Goal: Task Accomplishment & Management: Use online tool/utility

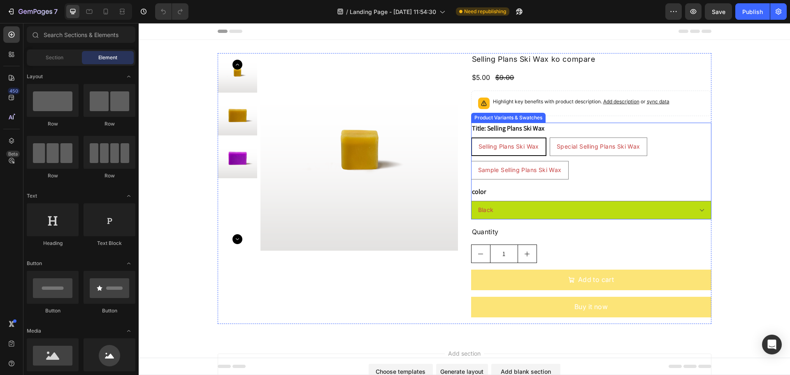
click at [613, 178] on div "Selling Plans Ski Wax Selling Plans Ski Wax Selling Plans Ski Wax Special Selli…" at bounding box center [591, 158] width 240 height 42
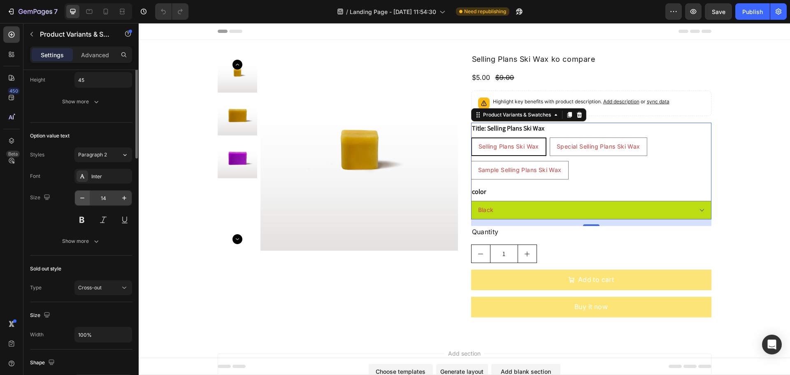
scroll to position [247, 0]
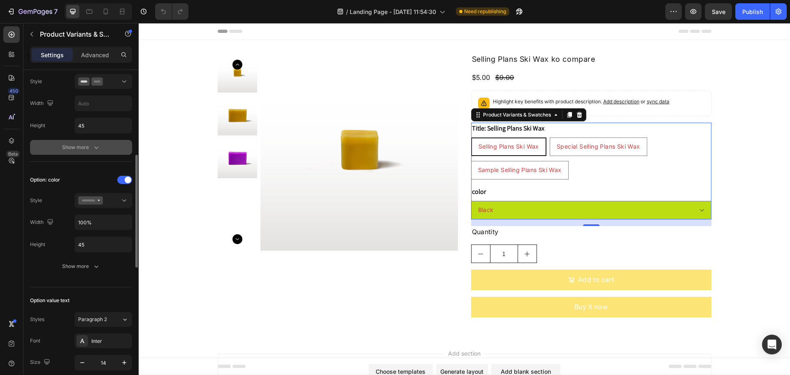
click at [73, 147] on div "Show more" at bounding box center [81, 147] width 38 height 8
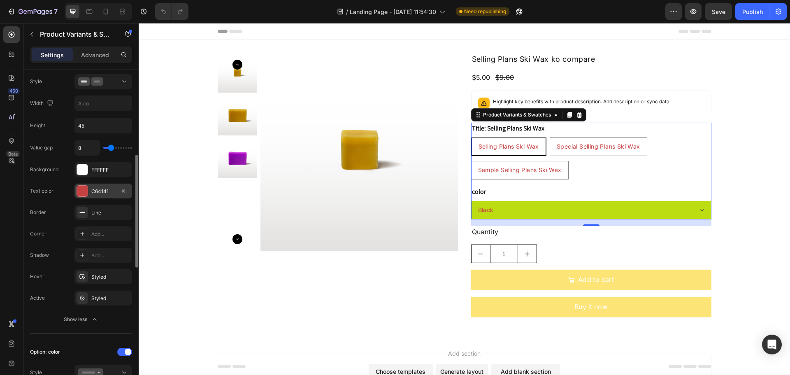
click at [91, 189] on div "C64141" at bounding box center [103, 191] width 24 height 7
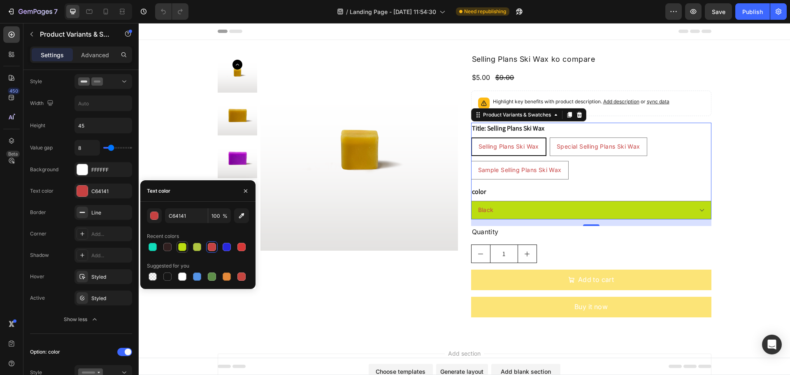
click at [183, 246] on div at bounding box center [182, 247] width 8 height 8
click at [227, 278] on div at bounding box center [227, 276] width 8 height 8
click at [239, 276] on div at bounding box center [241, 276] width 8 height 8
click at [58, 248] on div "Border Line" at bounding box center [81, 255] width 102 height 15
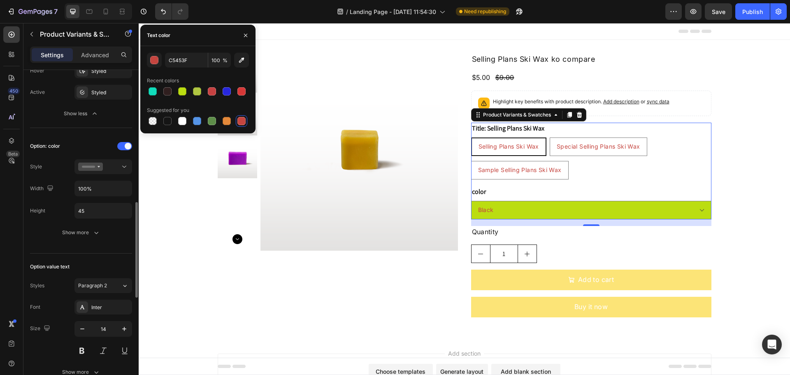
scroll to position [494, 0]
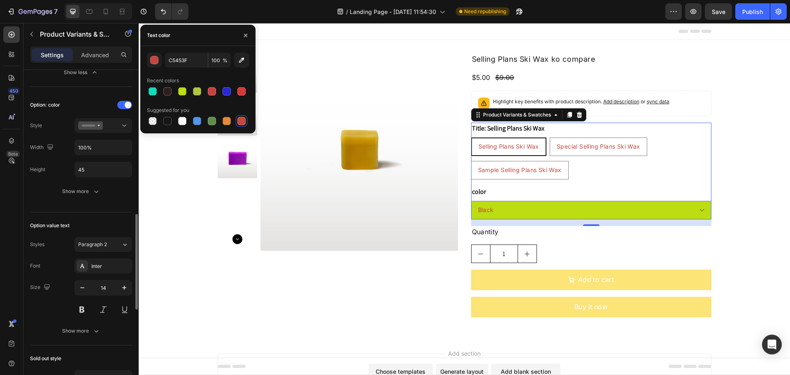
click at [58, 205] on div "Option: color Style Width 100% Height 45 Show more" at bounding box center [81, 149] width 102 height 114
click at [249, 37] on button "button" at bounding box center [245, 35] width 13 height 13
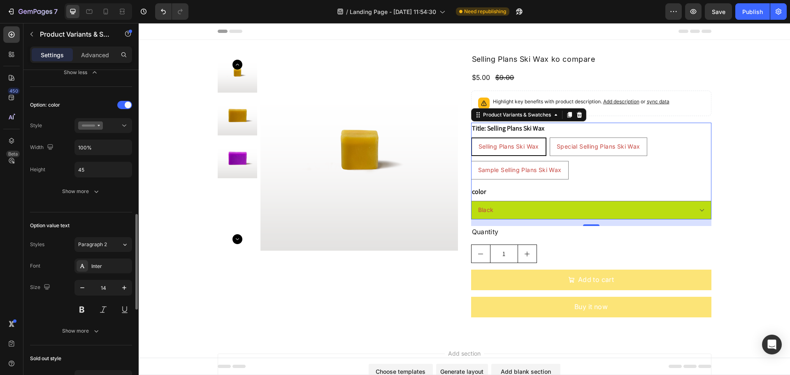
scroll to position [576, 0]
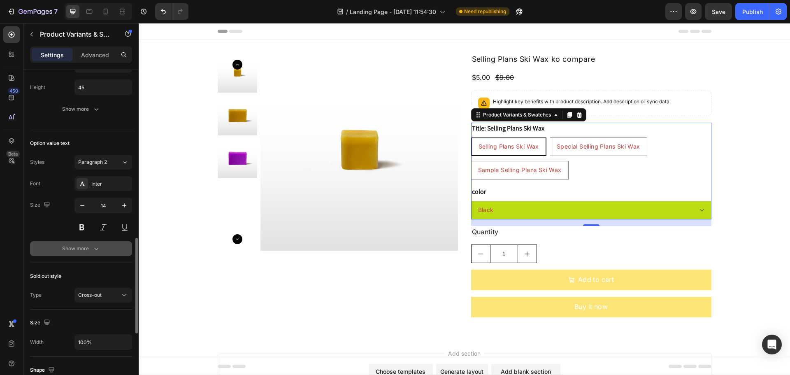
click at [63, 254] on button "Show more" at bounding box center [81, 248] width 102 height 15
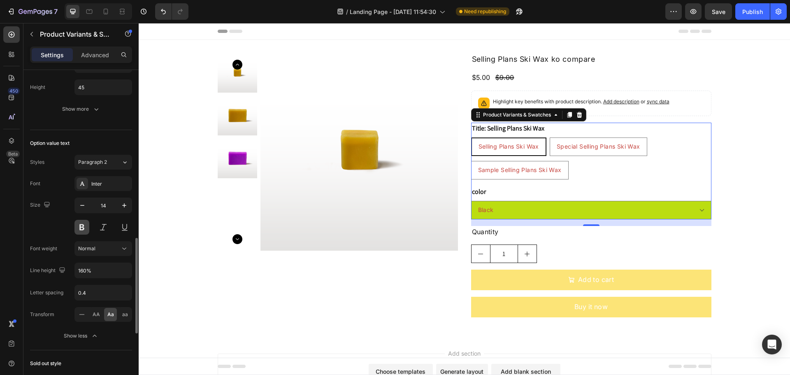
click at [81, 231] on button at bounding box center [81, 227] width 15 height 15
click at [102, 226] on button at bounding box center [103, 227] width 15 height 15
click at [122, 225] on button at bounding box center [124, 227] width 15 height 15
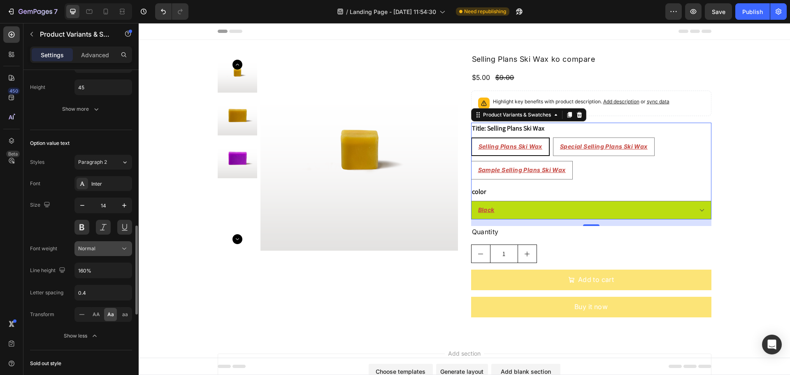
click at [103, 248] on div "Normal" at bounding box center [99, 248] width 42 height 7
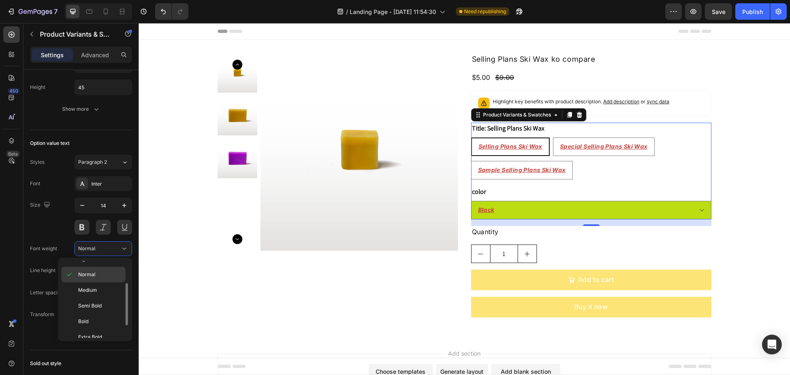
scroll to position [64, 0]
click at [98, 327] on p "Black" at bounding box center [100, 329] width 44 height 7
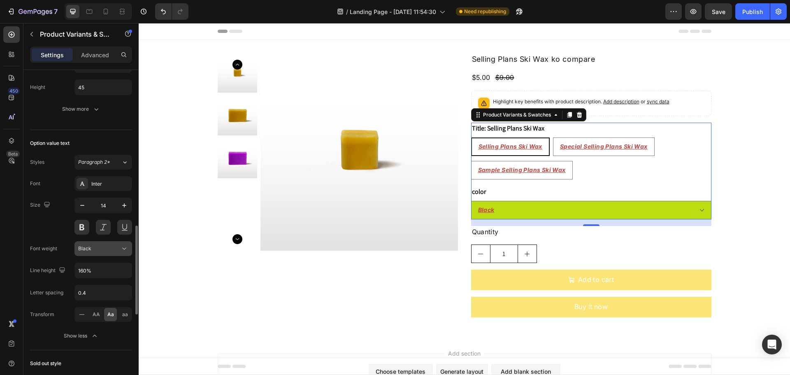
click at [104, 246] on div "Black" at bounding box center [99, 248] width 42 height 7
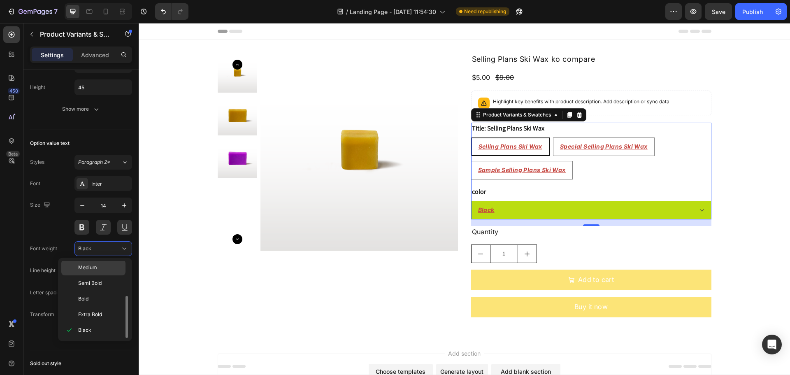
scroll to position [0, 0]
click at [96, 266] on p "Thin" at bounding box center [100, 268] width 44 height 7
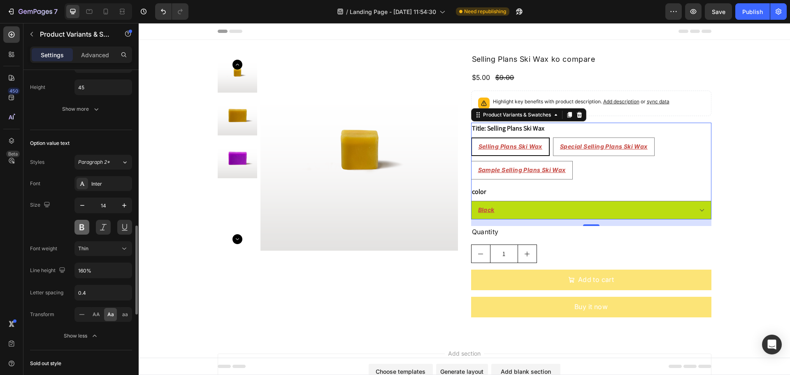
click at [87, 228] on button at bounding box center [81, 227] width 15 height 15
click at [48, 227] on div "Size 14" at bounding box center [81, 215] width 102 height 37
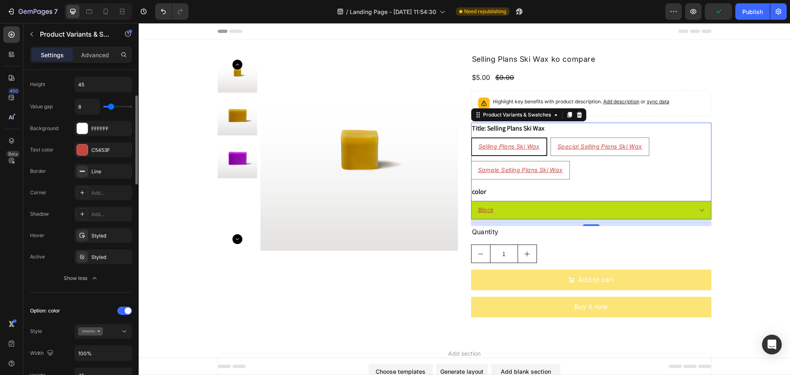
scroll to position [247, 0]
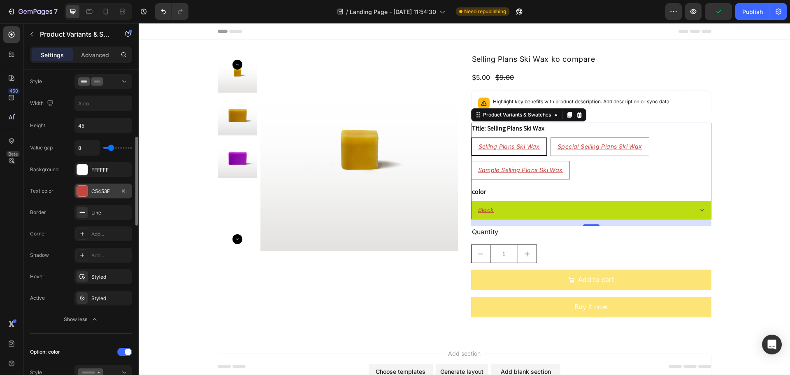
click at [91, 192] on div "C5453F" at bounding box center [103, 191] width 24 height 7
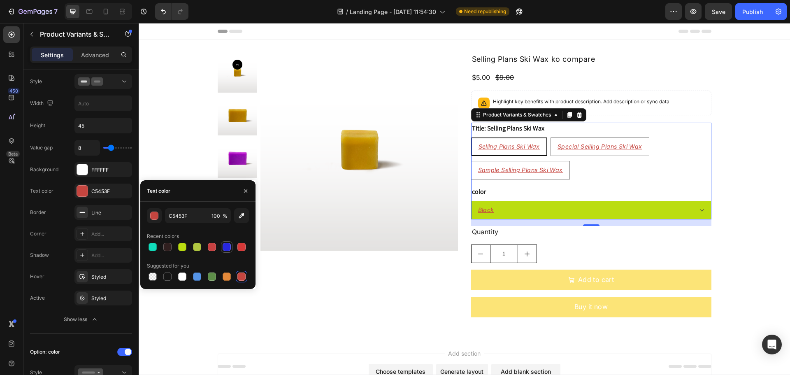
click at [226, 247] on div at bounding box center [227, 247] width 8 height 8
type input "2727DD"
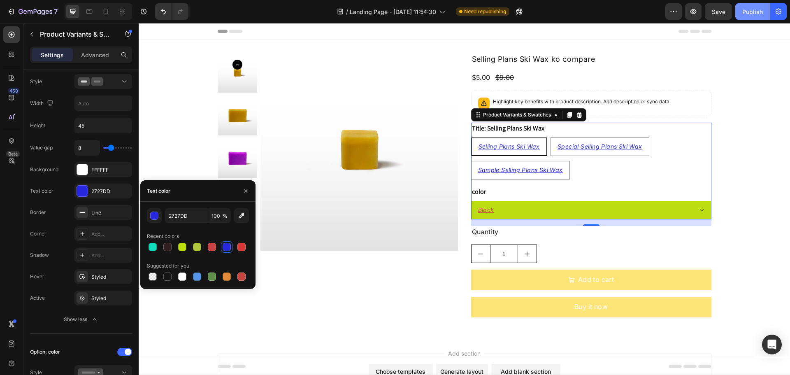
click at [749, 10] on div "Publish" at bounding box center [752, 11] width 21 height 9
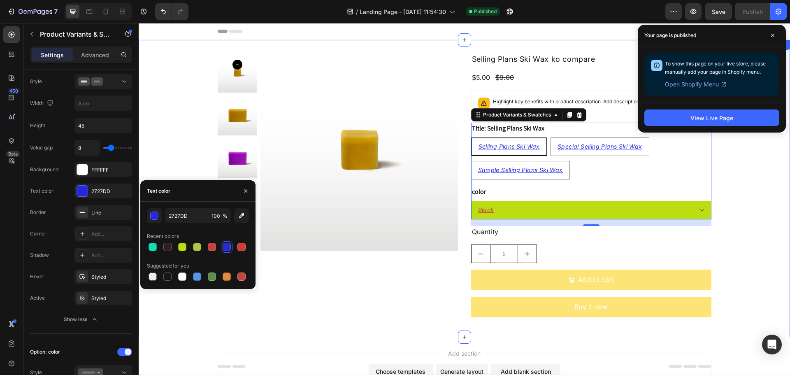
click at [173, 92] on div "Product Images Selling Plans Ski Wax ko compare Product Title $5.00 Product Pri…" at bounding box center [464, 188] width 651 height 271
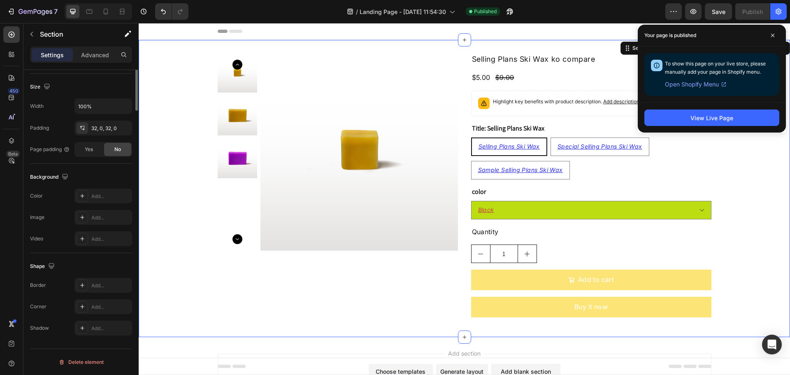
scroll to position [0, 0]
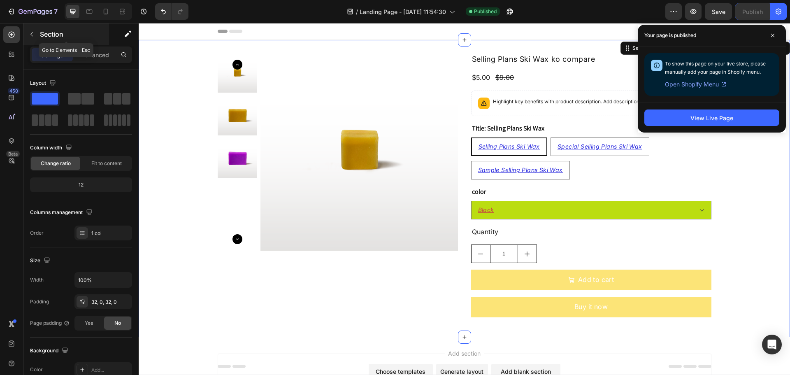
click at [31, 37] on icon "button" at bounding box center [31, 34] width 7 height 7
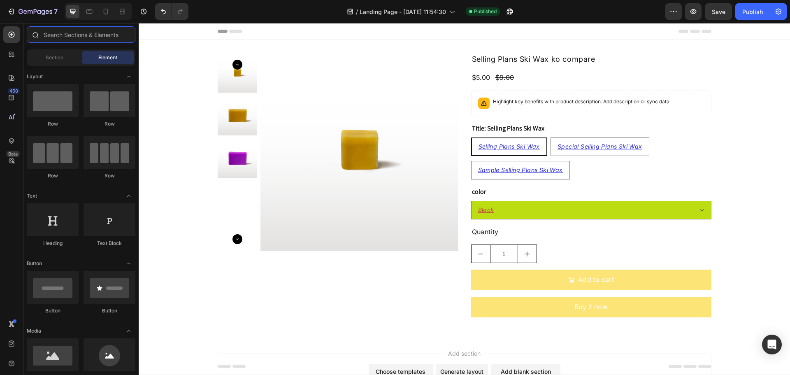
click at [72, 38] on input "text" at bounding box center [81, 34] width 109 height 16
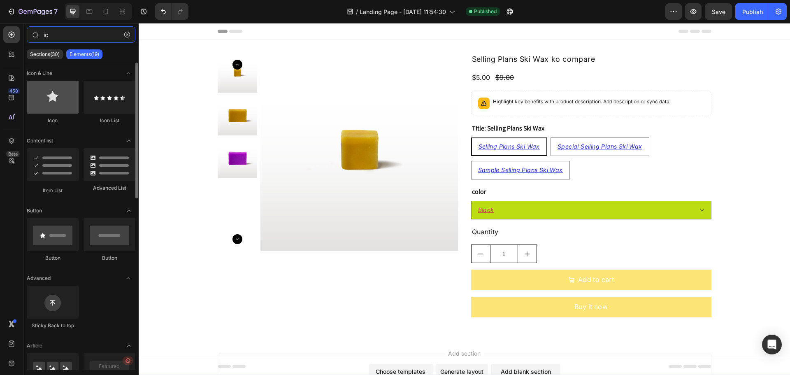
type input "ic"
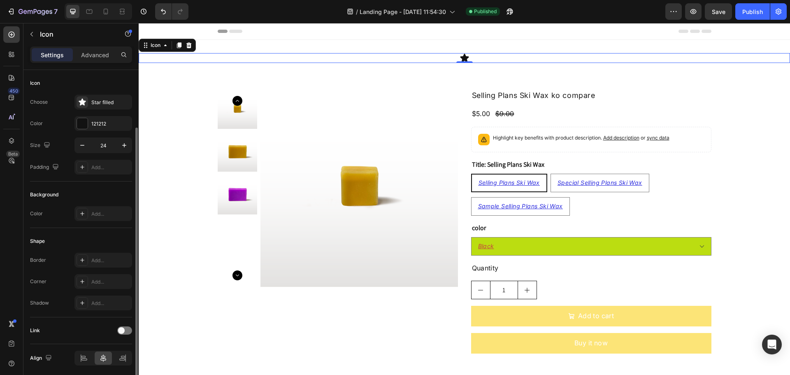
scroll to position [30, 0]
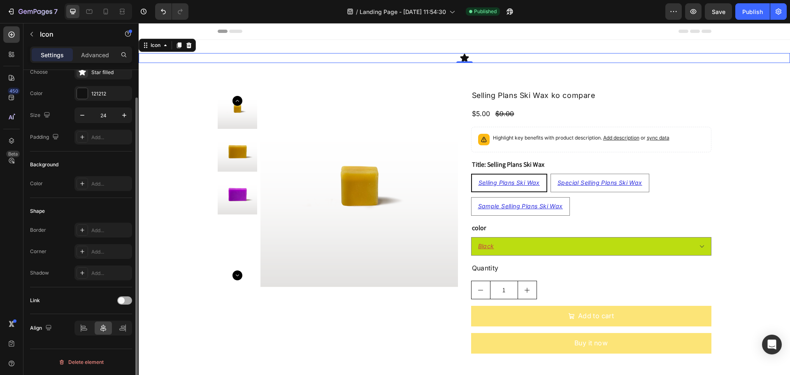
click at [119, 299] on span at bounding box center [121, 300] width 7 height 7
click at [96, 342] on div "Add..." at bounding box center [110, 342] width 39 height 7
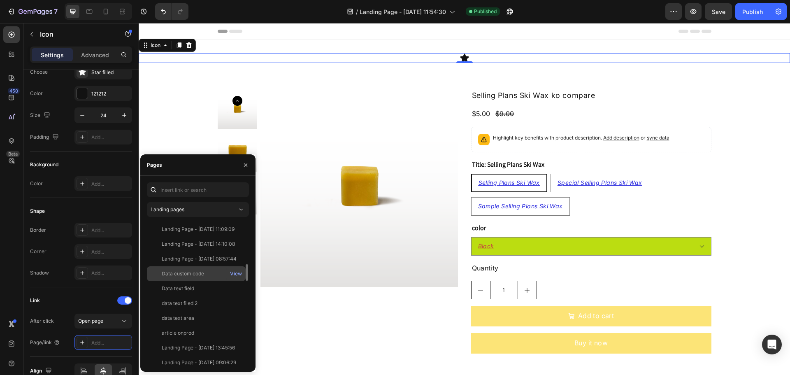
scroll to position [411, 0]
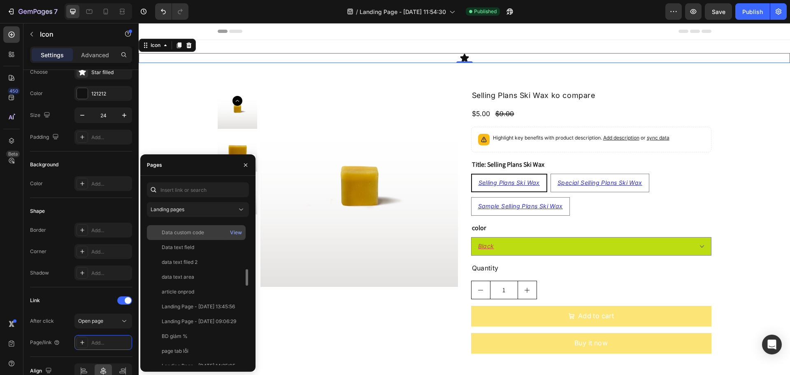
click at [195, 276] on div "data text area" at bounding box center [196, 276] width 92 height 7
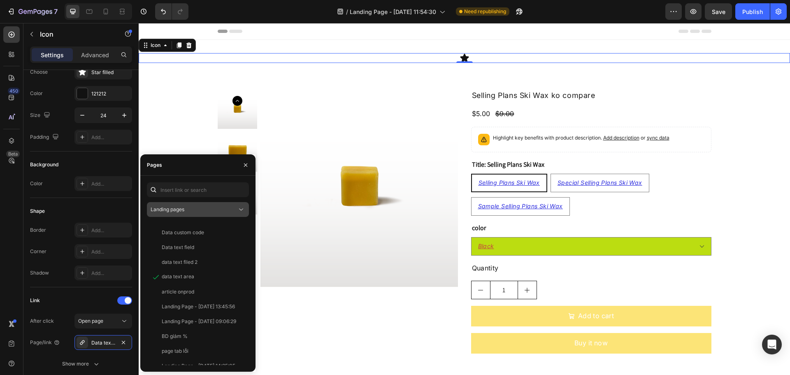
click at [243, 210] on icon at bounding box center [241, 209] width 8 height 8
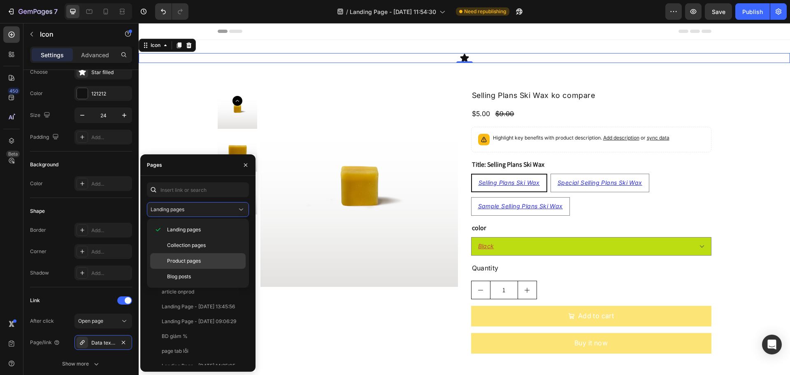
click at [201, 262] on p "Product pages" at bounding box center [204, 260] width 75 height 7
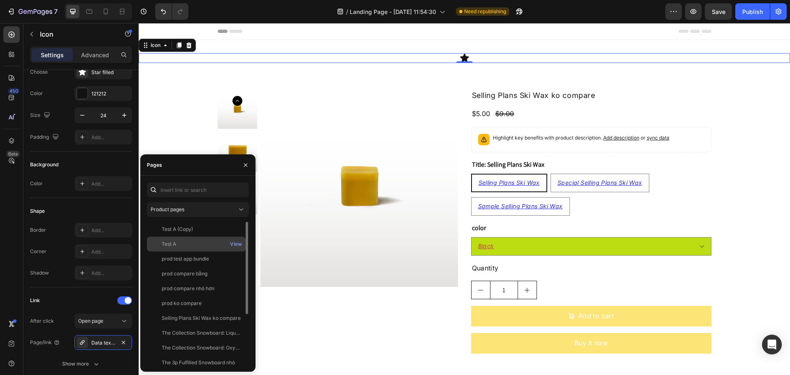
click at [200, 244] on div "Test A" at bounding box center [196, 243] width 92 height 7
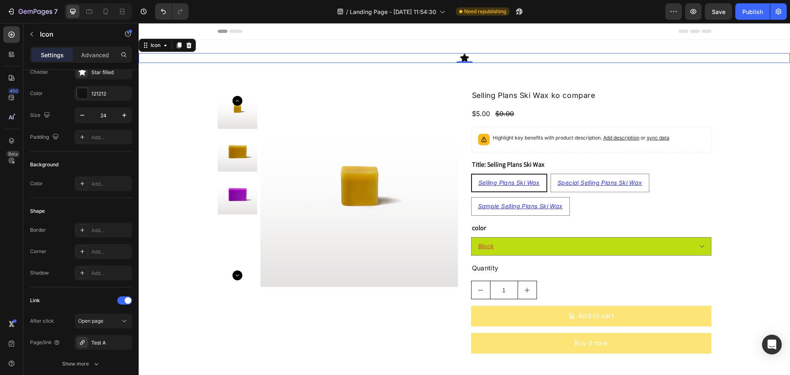
click at [589, 9] on div "/ Landing Page - [DATE] 11:54:30 Need republishing" at bounding box center [430, 11] width 470 height 16
click at [757, 14] on div "Publish" at bounding box center [752, 11] width 21 height 9
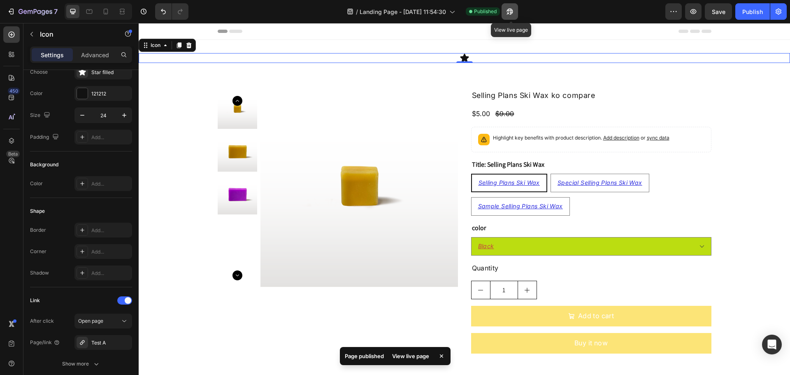
click at [508, 12] on icon "button" at bounding box center [507, 13] width 2 height 2
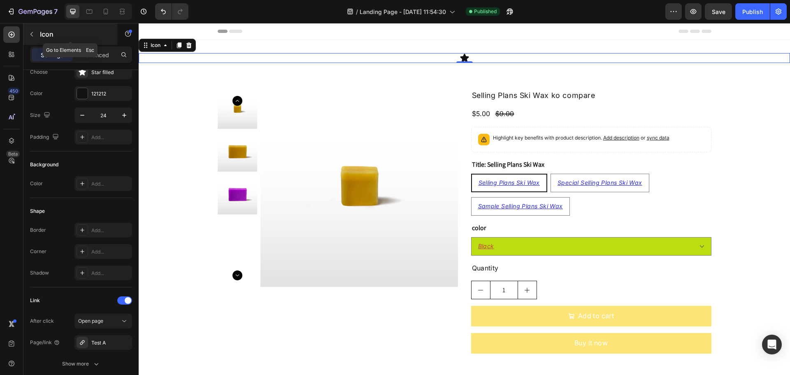
click at [31, 34] on icon "button" at bounding box center [31, 34] width 7 height 7
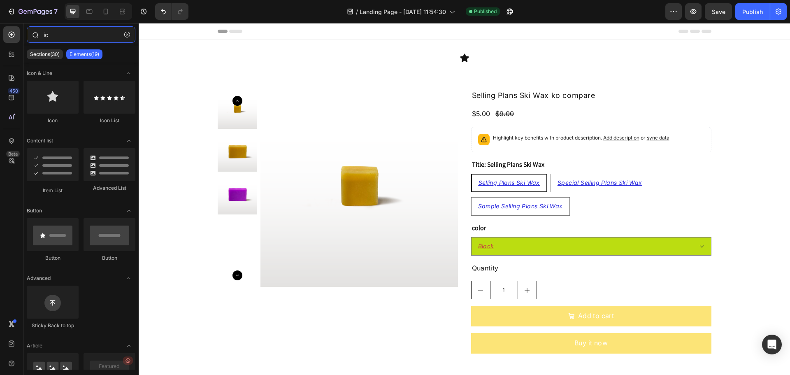
click at [54, 30] on input "ic" at bounding box center [81, 34] width 109 height 16
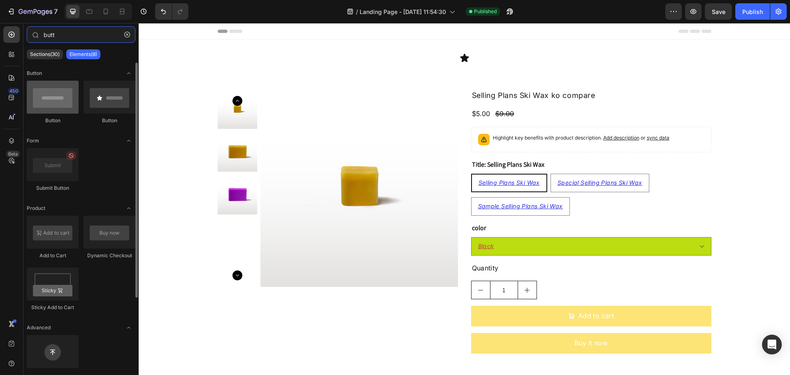
type input "butt"
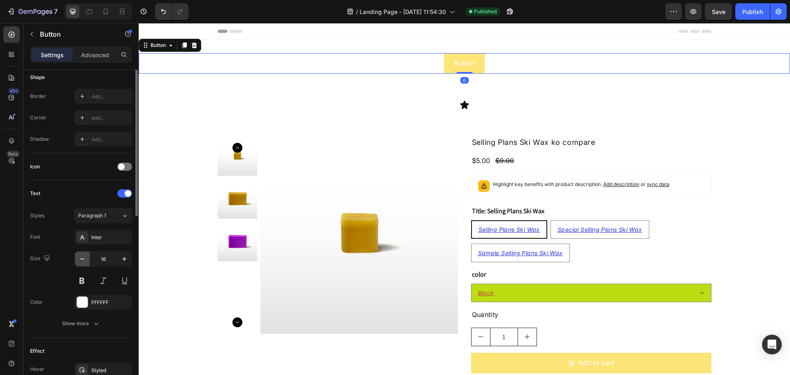
scroll to position [262, 0]
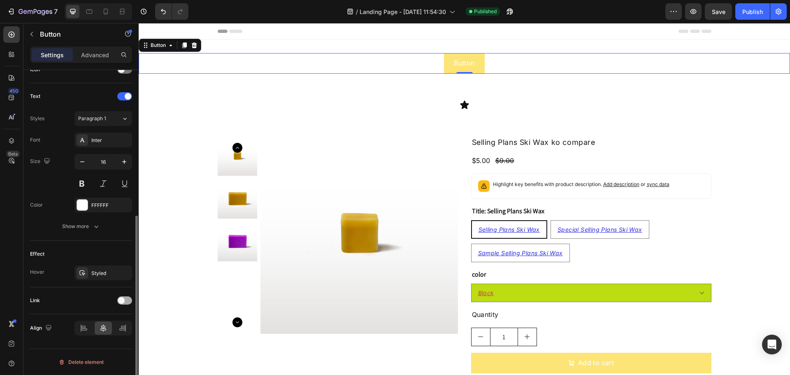
click at [123, 302] on span at bounding box center [121, 300] width 7 height 7
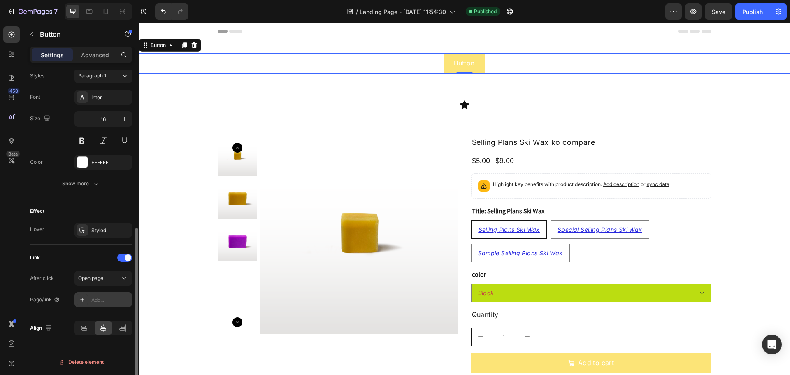
click at [84, 298] on icon at bounding box center [82, 299] width 7 height 7
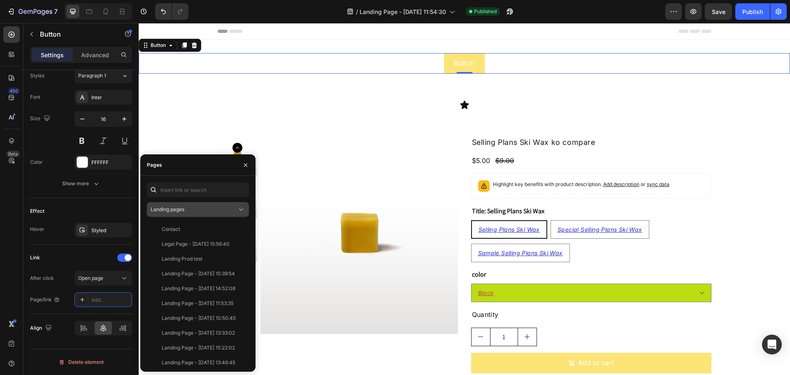
click at [201, 213] on div "Landing pages" at bounding box center [198, 209] width 95 height 8
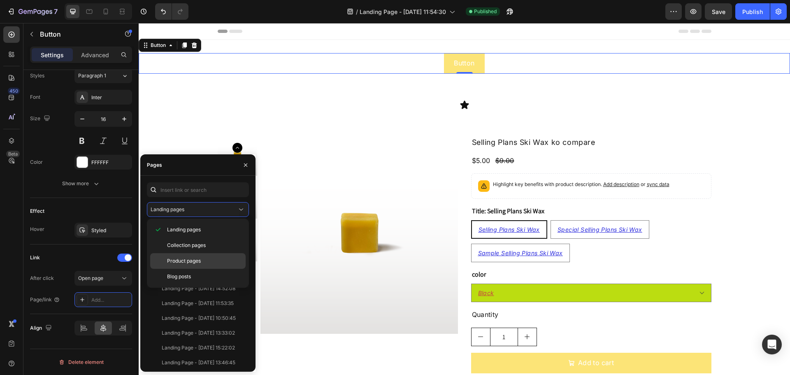
click at [197, 269] on div "Product pages" at bounding box center [197, 277] width 95 height 16
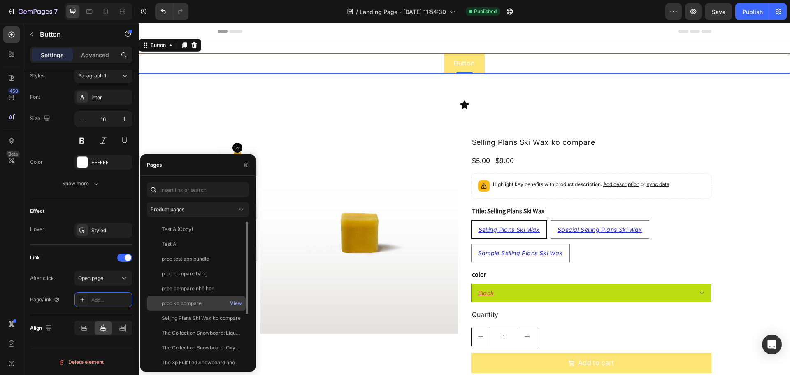
click at [207, 301] on div "prod ko compare" at bounding box center [196, 302] width 92 height 7
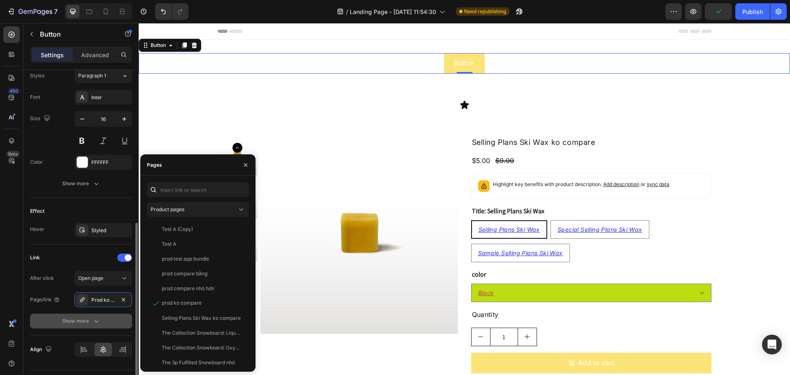
click at [87, 319] on div "Show more" at bounding box center [81, 321] width 38 height 8
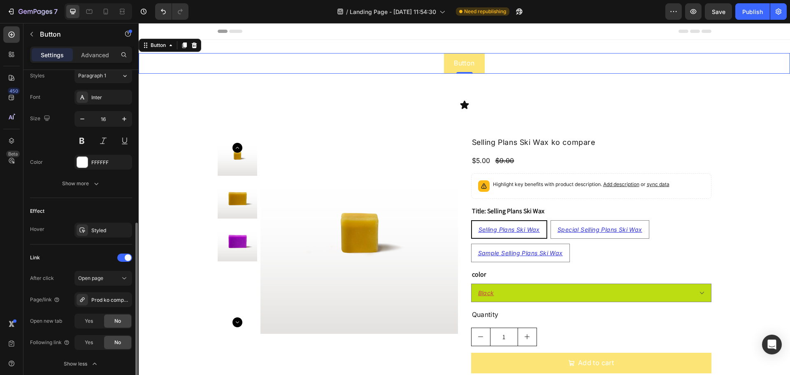
click at [64, 255] on div "Link" at bounding box center [81, 257] width 102 height 13
click at [754, 11] on div "Publish" at bounding box center [752, 11] width 21 height 9
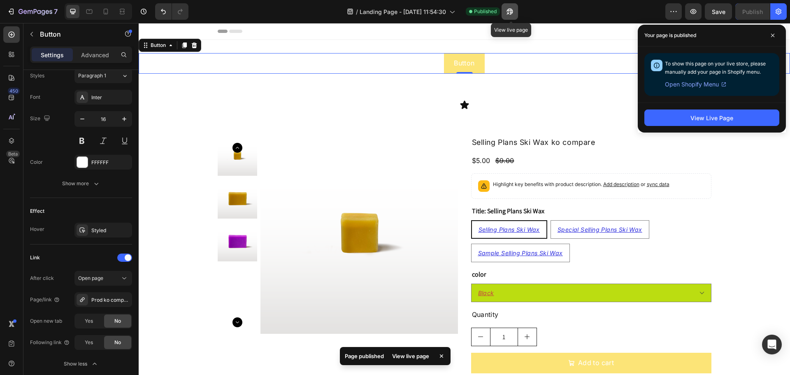
click at [514, 14] on icon "button" at bounding box center [510, 11] width 8 height 8
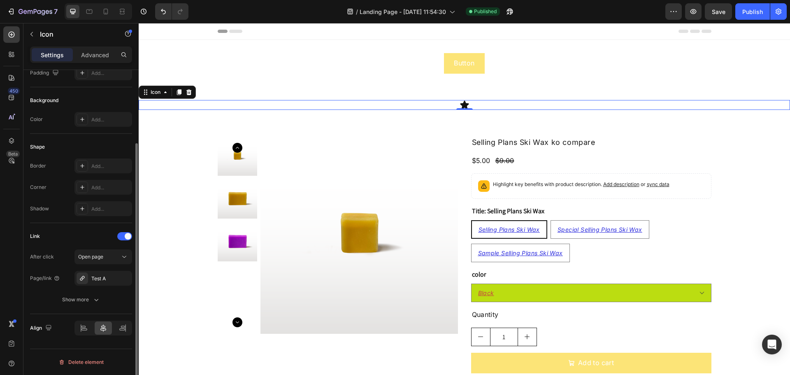
click at [461, 105] on icon at bounding box center [464, 104] width 9 height 8
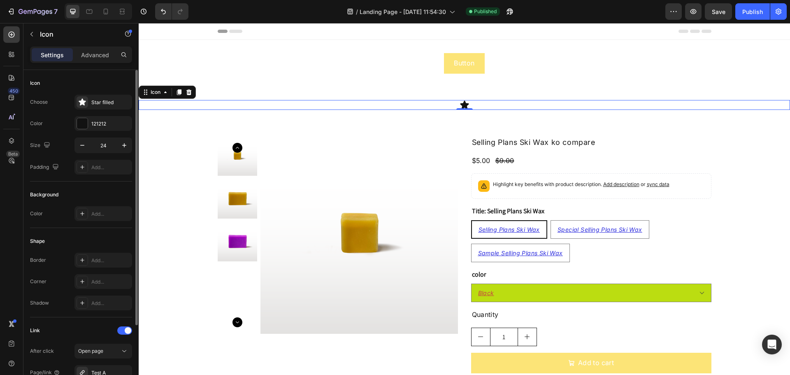
click at [60, 336] on div "Link" at bounding box center [81, 330] width 102 height 13
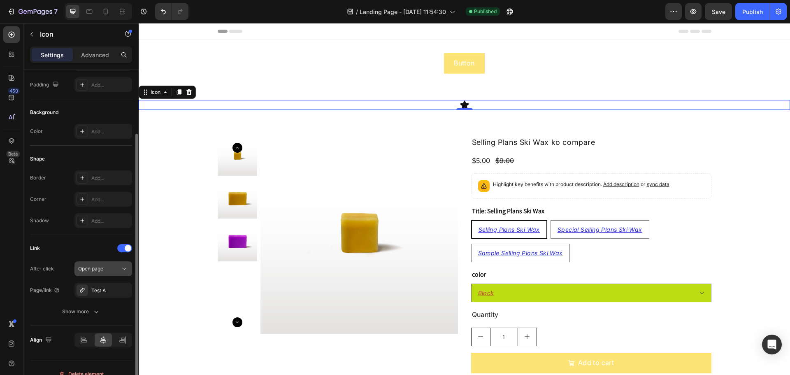
click at [98, 267] on span "Open page" at bounding box center [90, 268] width 25 height 6
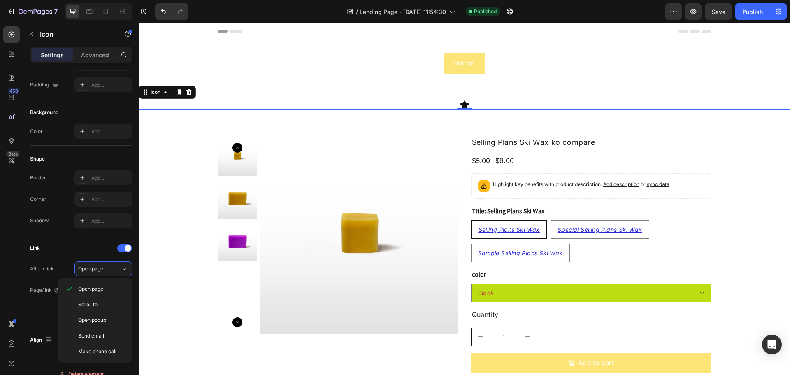
click at [16, 303] on div "450 Beta" at bounding box center [11, 170] width 16 height 289
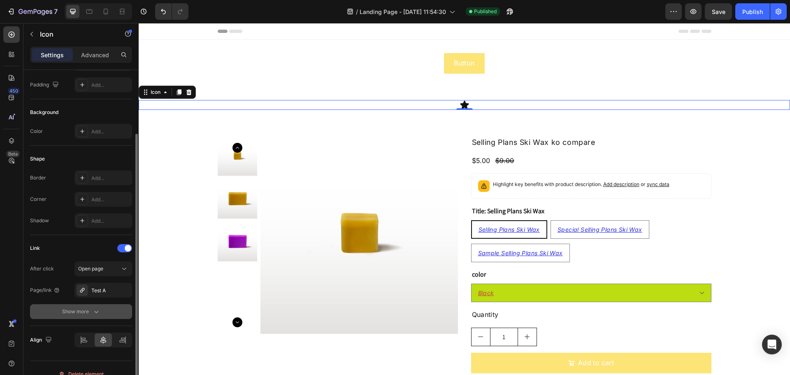
click at [83, 311] on div "Show more" at bounding box center [81, 311] width 38 height 8
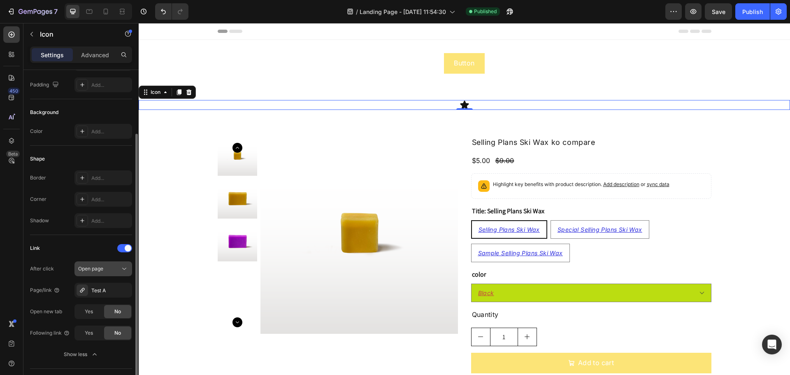
click at [94, 269] on span "Open page" at bounding box center [90, 268] width 25 height 6
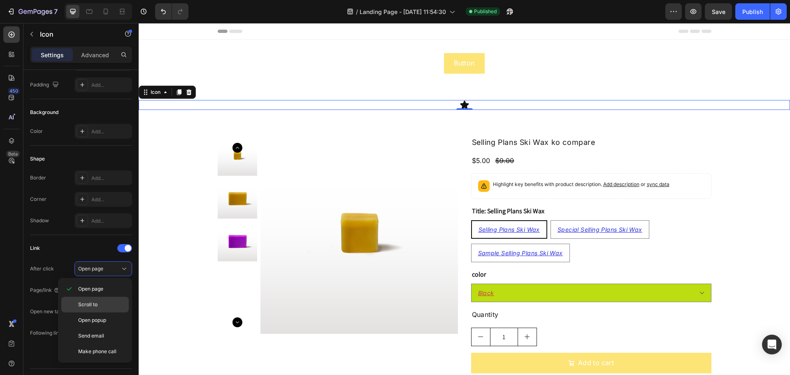
click at [93, 305] on span "Scroll to" at bounding box center [87, 304] width 19 height 7
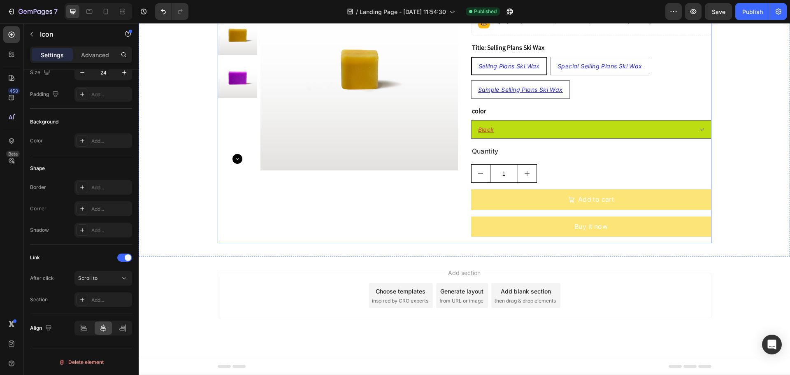
scroll to position [0, 0]
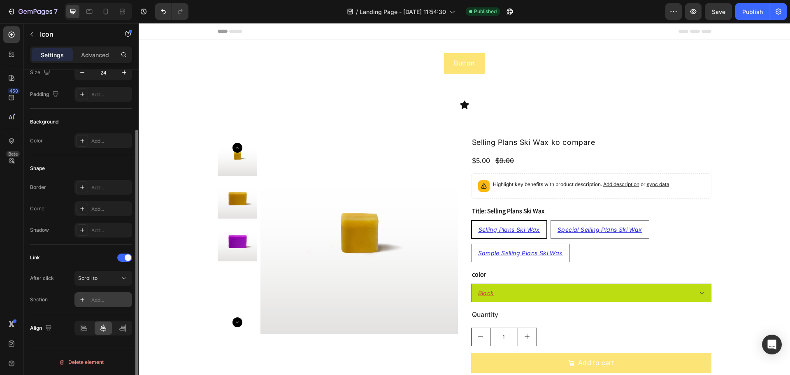
click at [93, 297] on div "Add..." at bounding box center [110, 299] width 39 height 7
click at [58, 259] on div "Link" at bounding box center [81, 257] width 102 height 13
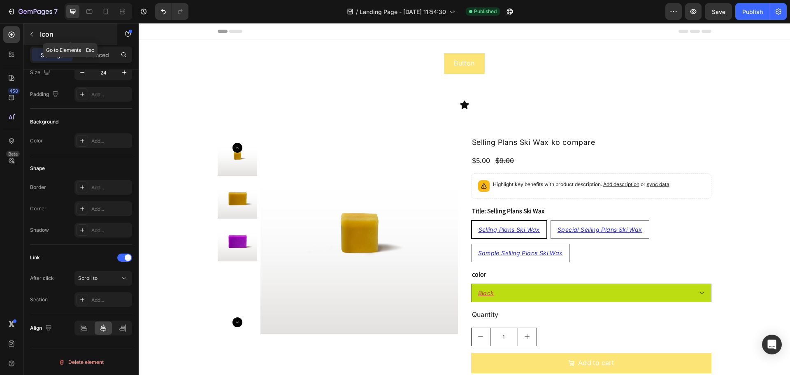
click at [33, 33] on icon "button" at bounding box center [31, 34] width 7 height 7
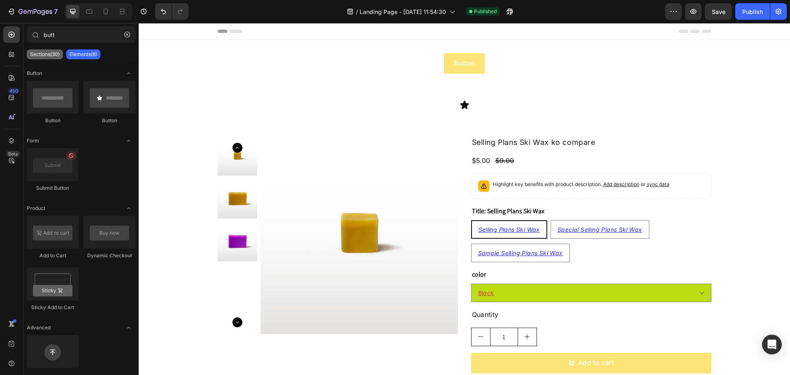
click at [44, 55] on p "Sections(30)" at bounding box center [45, 54] width 30 height 7
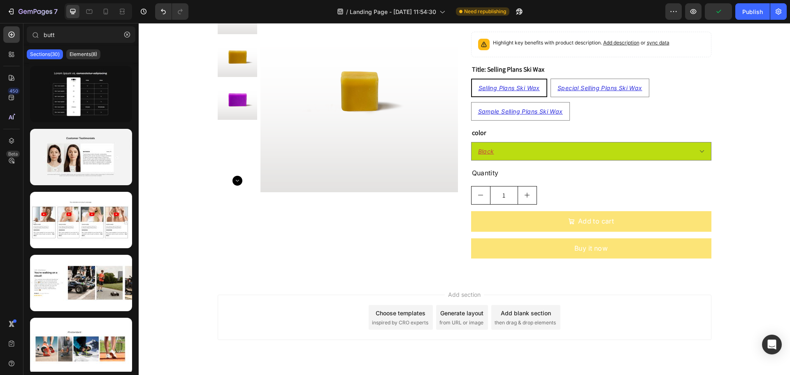
scroll to position [163, 0]
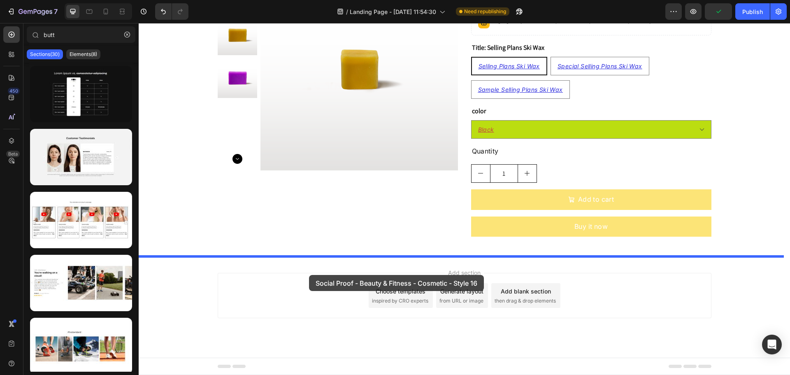
drag, startPoint x: 218, startPoint y: 188, endPoint x: 309, endPoint y: 275, distance: 126.3
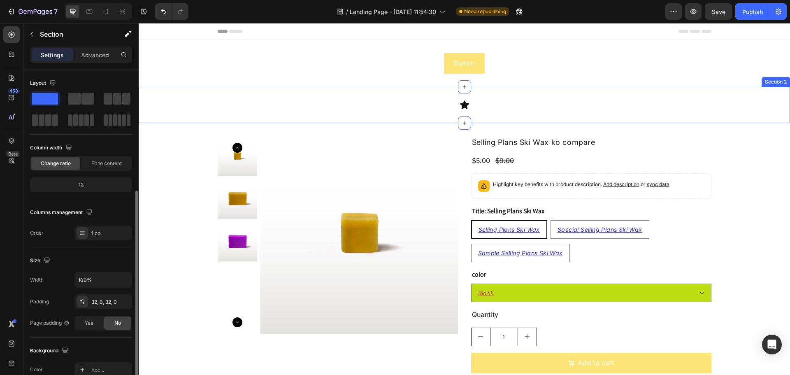
scroll to position [73, 0]
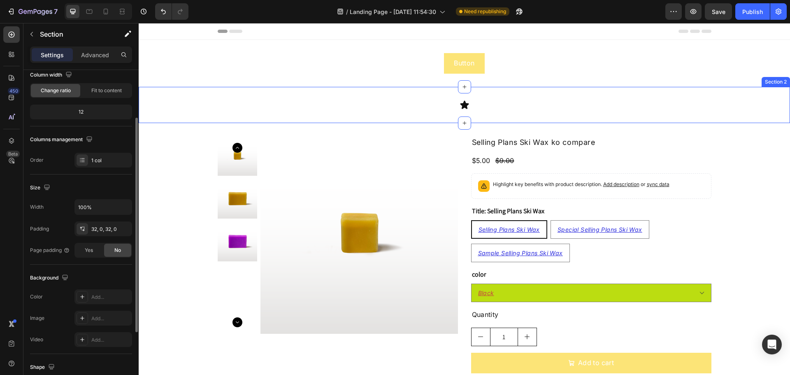
click at [342, 97] on div "Icon Section 2" at bounding box center [464, 105] width 651 height 36
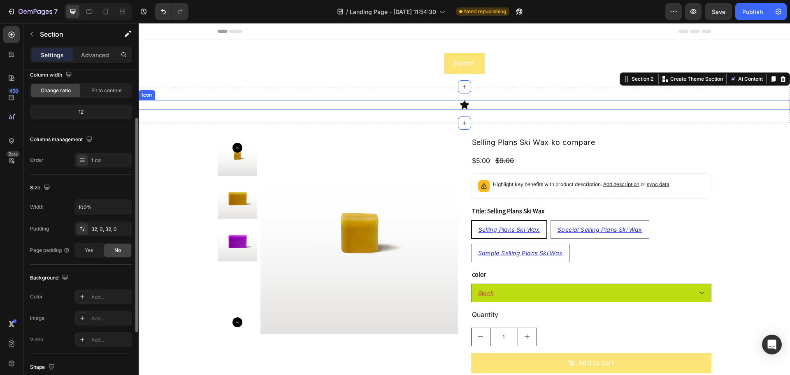
click at [345, 104] on div "Icon" at bounding box center [464, 105] width 651 height 10
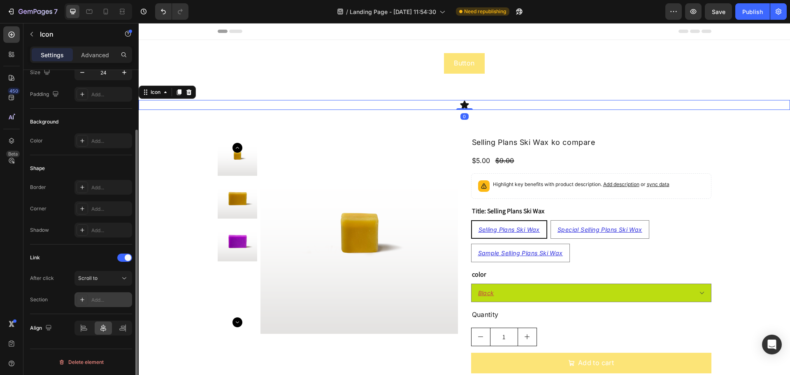
click at [97, 299] on div "Add..." at bounding box center [110, 299] width 39 height 7
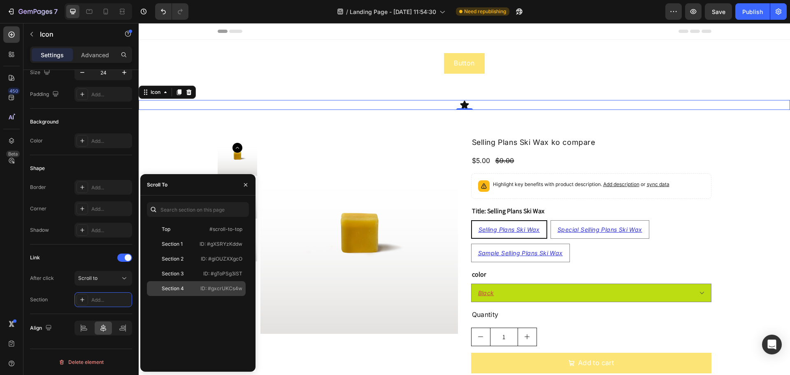
click at [196, 285] on div "Section 4" at bounding box center [173, 288] width 47 height 7
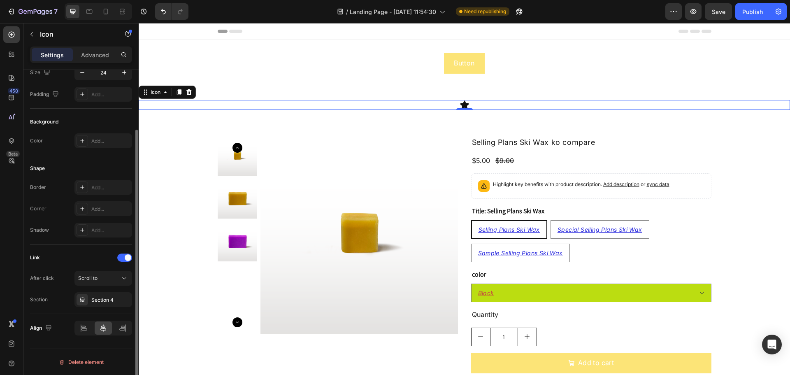
click at [73, 251] on div "Link After click Scroll to Section Section 4" at bounding box center [81, 279] width 102 height 70
click at [745, 9] on div "Publish" at bounding box center [752, 11] width 21 height 9
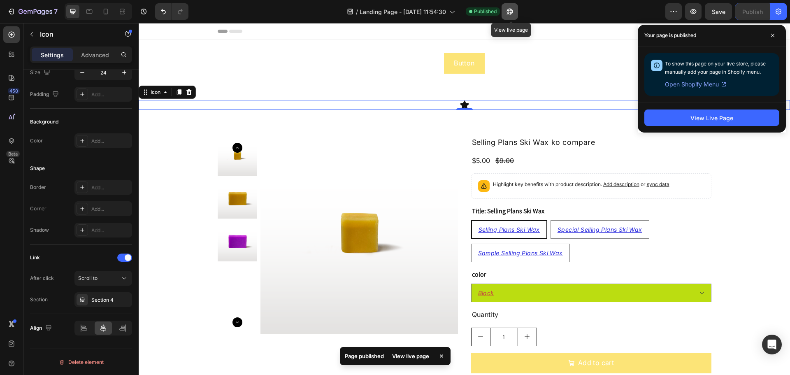
click at [506, 13] on button "button" at bounding box center [509, 11] width 16 height 16
